Goal: Communication & Community: Answer question/provide support

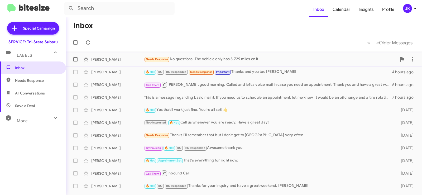
click at [213, 59] on div "Needs Response No questions. The vehicle only has 5,729 miles on it" at bounding box center [270, 59] width 253 height 6
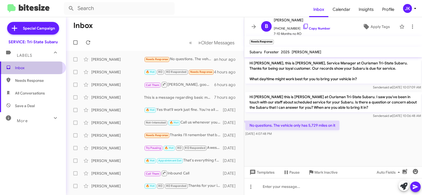
click at [20, 68] on span "Inbox" at bounding box center [37, 67] width 45 height 5
